Goal: Understand process/instructions: Learn how to perform a task or action

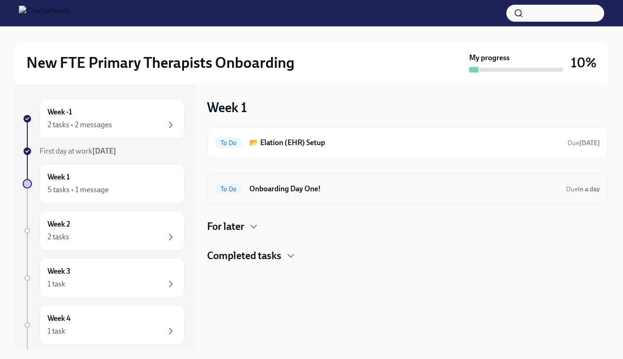
click at [319, 190] on h6 "Onboarding Day One!" at bounding box center [403, 189] width 309 height 10
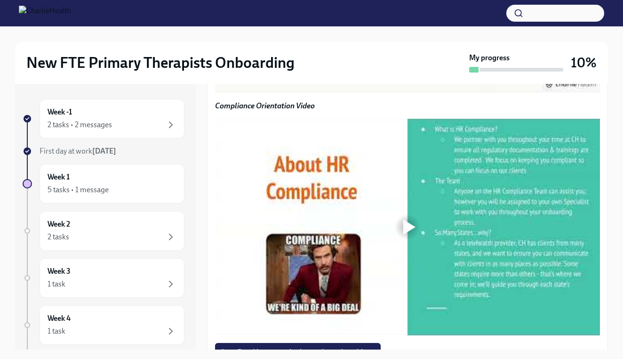
scroll to position [762, 0]
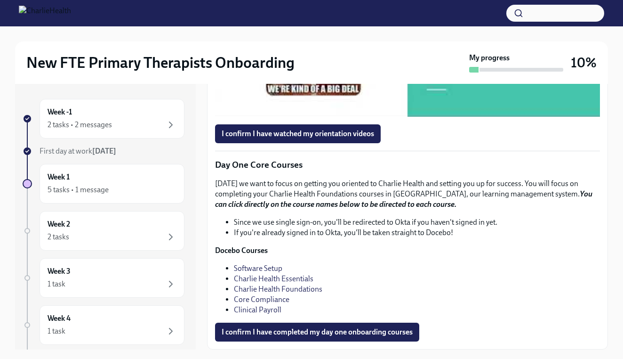
scroll to position [1097, 0]
click at [409, 16] on div at bounding box center [409, 8] width 12 height 15
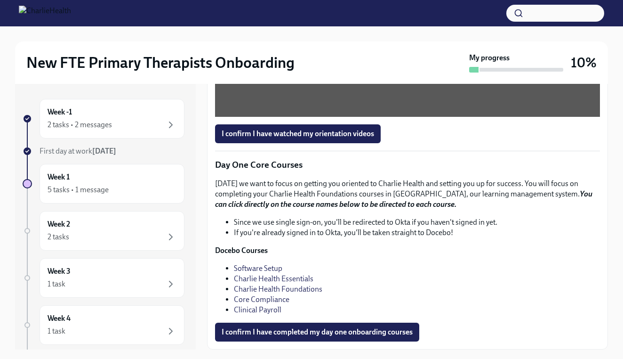
scroll to position [1080, 0]
click at [302, 138] on span "I confirm I have watched my orientation videos" at bounding box center [298, 133] width 152 height 9
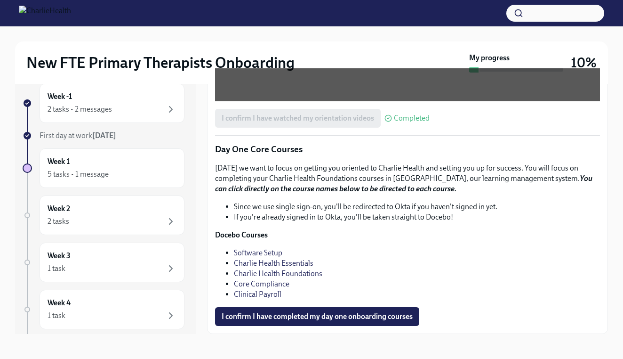
scroll to position [16, 0]
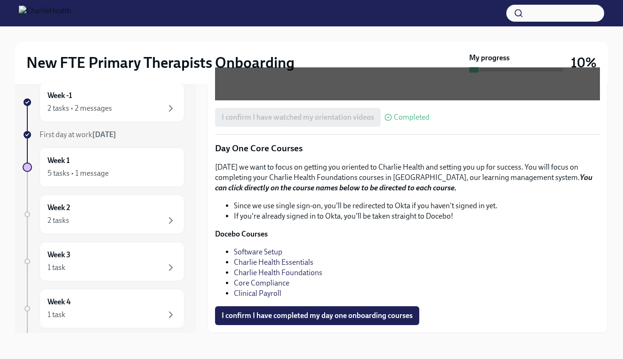
click at [365, 1] on div at bounding box center [311, 13] width 623 height 26
drag, startPoint x: 365, startPoint y: 24, endPoint x: 420, endPoint y: 291, distance: 273.4
click at [420, 288] on li "Core Compliance" at bounding box center [417, 283] width 366 height 10
click at [275, 256] on link "Software Setup" at bounding box center [258, 251] width 48 height 9
